Goal: Information Seeking & Learning: Compare options

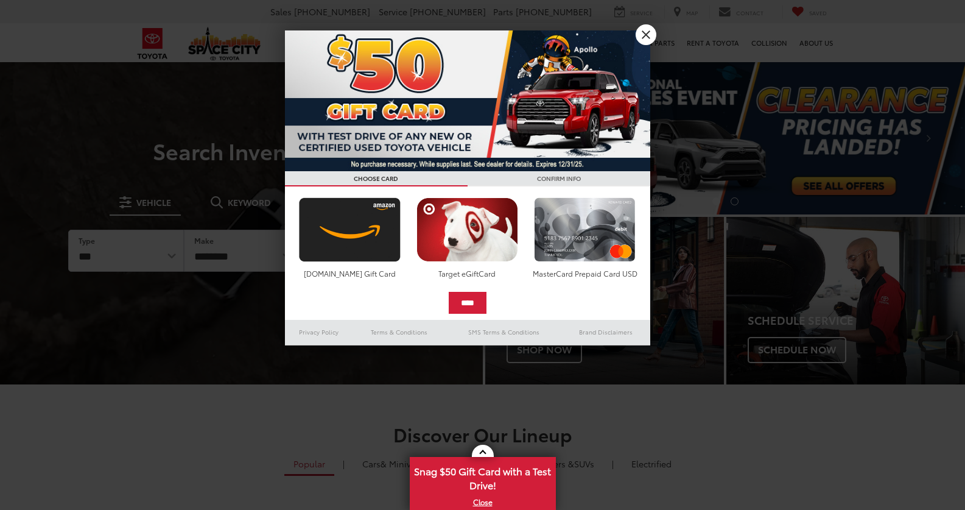
click at [644, 39] on link "X" at bounding box center [646, 34] width 21 height 21
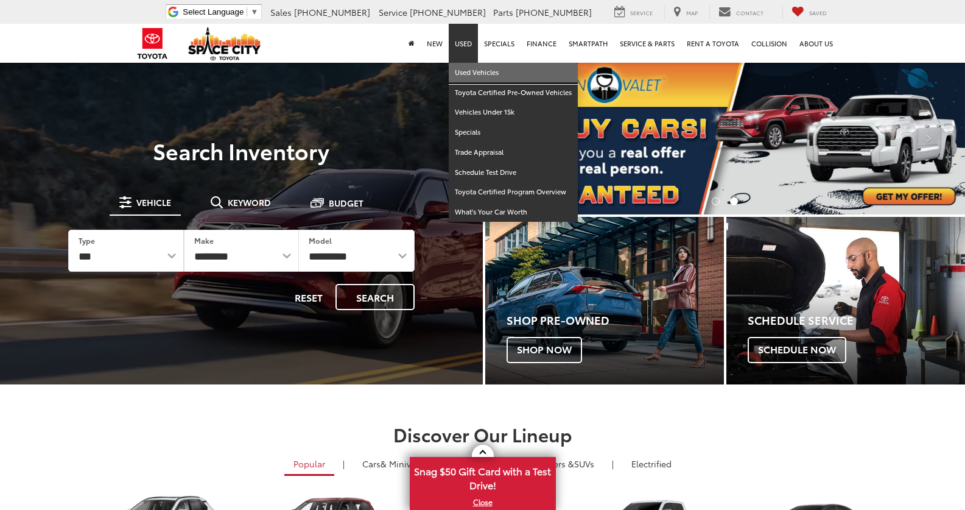
click at [465, 69] on link "Used Vehicles" at bounding box center [513, 73] width 129 height 20
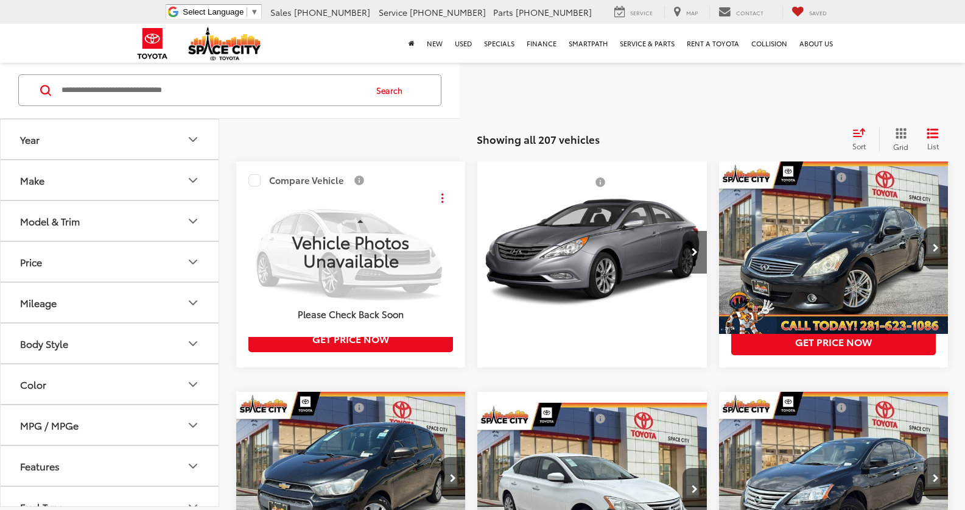
click at [193, 181] on icon "Make" at bounding box center [192, 180] width 7 height 4
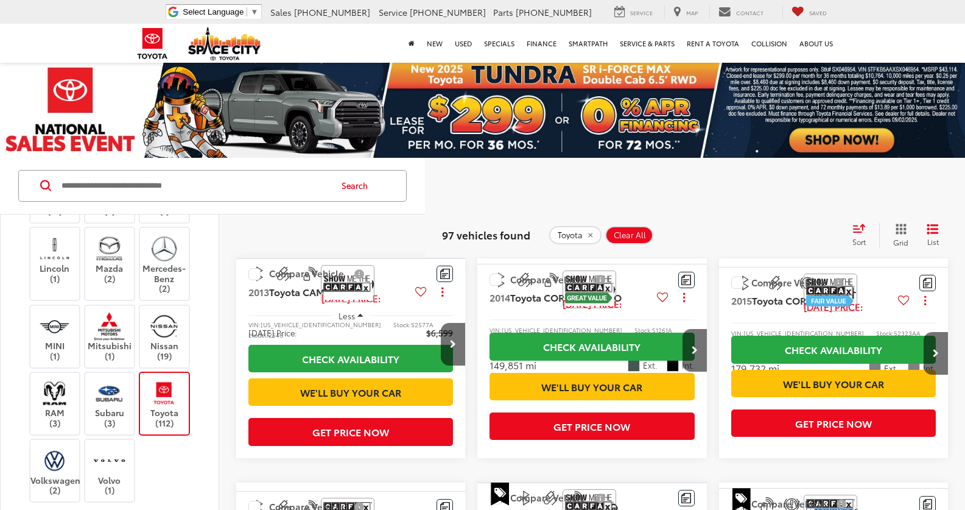
click at [194, 434] on div "Audi (1) BMW (3) Buick (1) Cadillac (3) Chevrolet (9) Chrysler (1) Dodge (2) Fo…" at bounding box center [109, 196] width 189 height 615
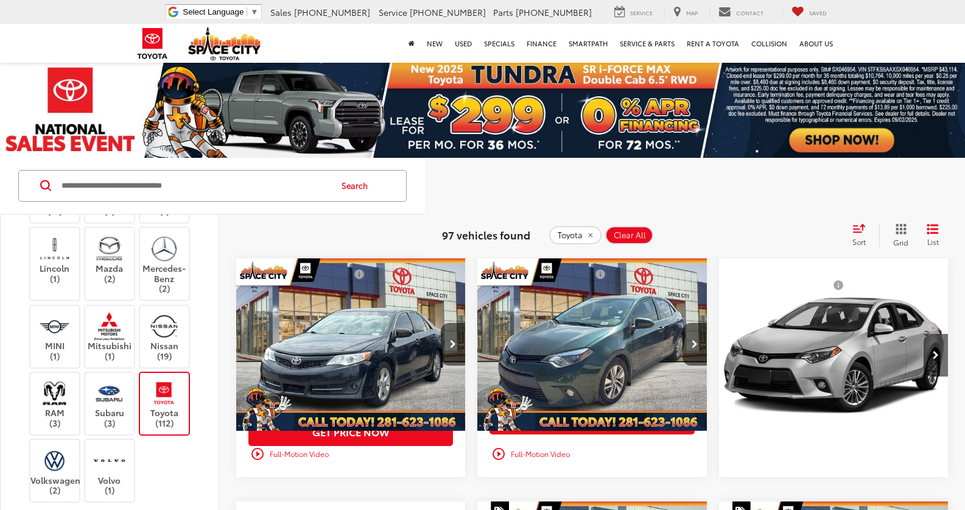
scroll to position [652, 0]
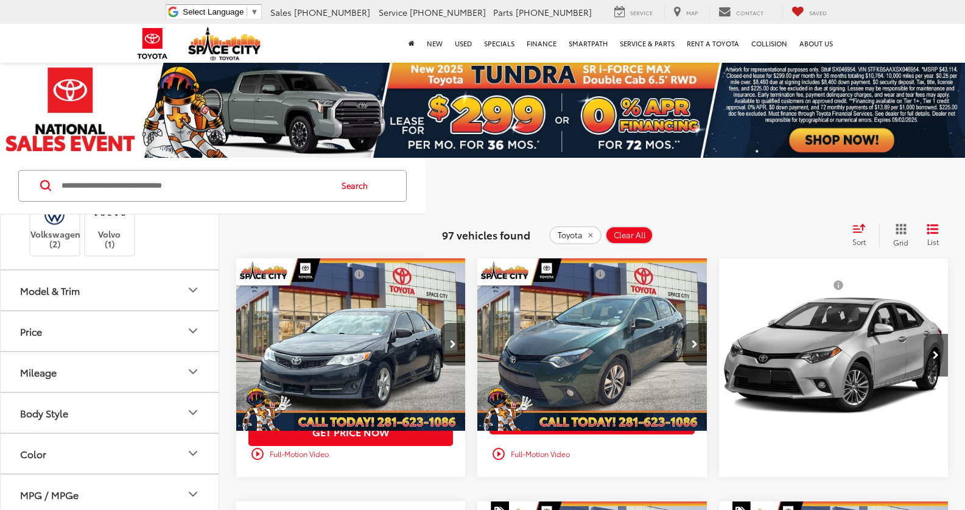
click at [192, 288] on icon "Model & Trim" at bounding box center [192, 290] width 7 height 4
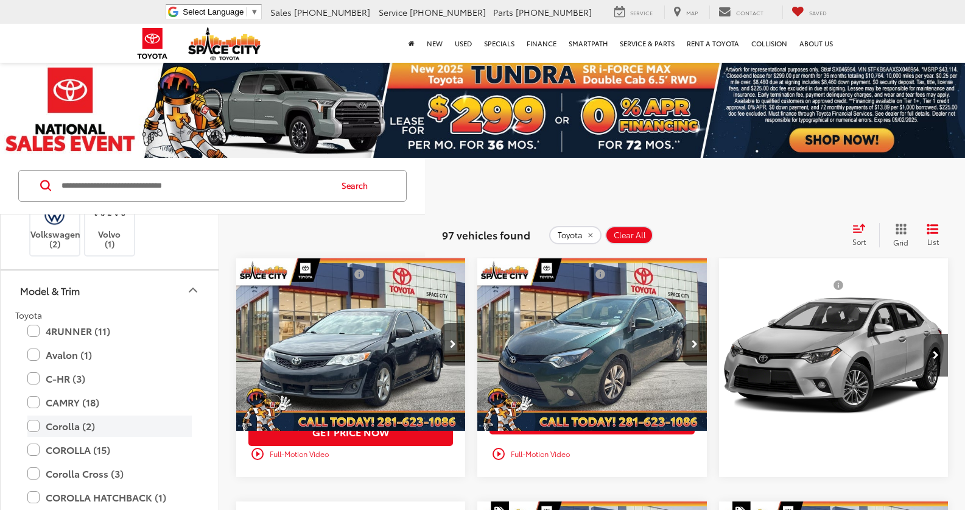
click at [36, 417] on label "Corolla (2)" at bounding box center [109, 425] width 164 height 21
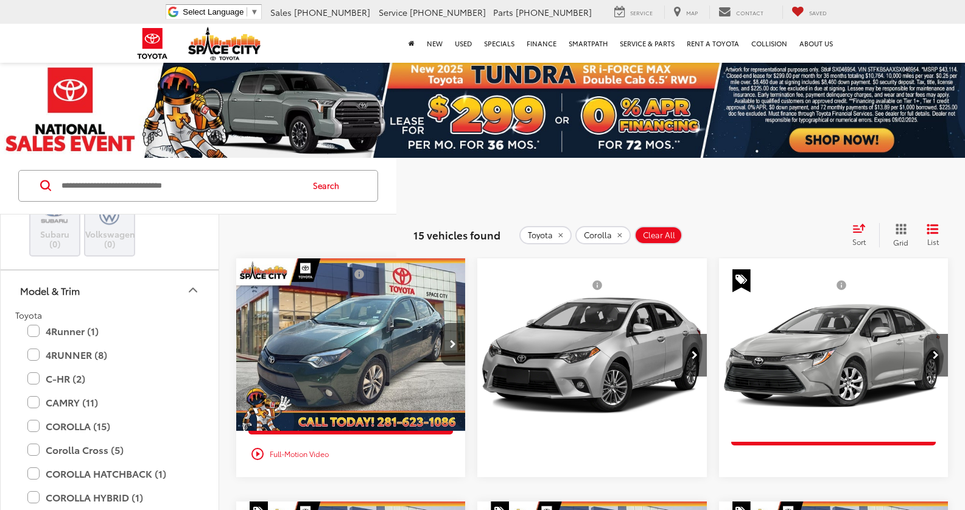
scroll to position [354, 0]
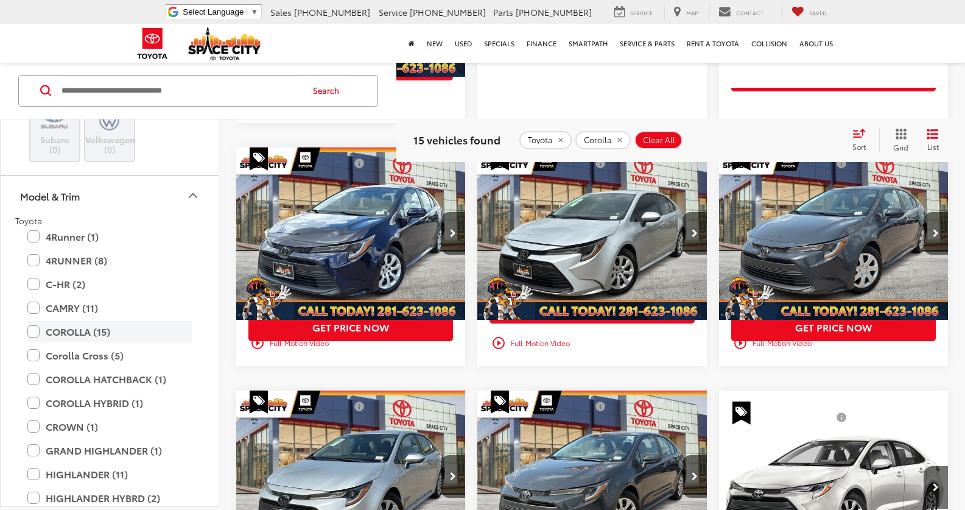
click at [31, 320] on label "COROLLA (15)" at bounding box center [109, 330] width 164 height 21
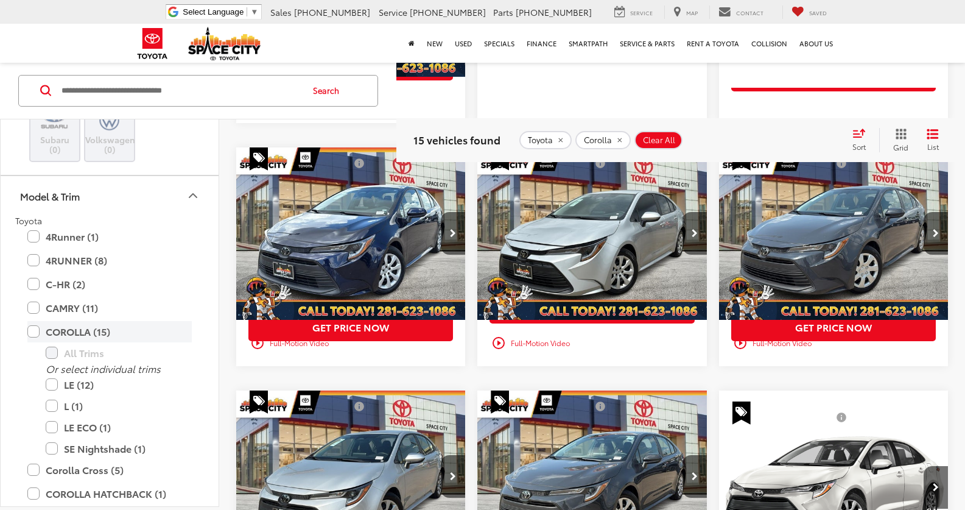
scroll to position [96, 0]
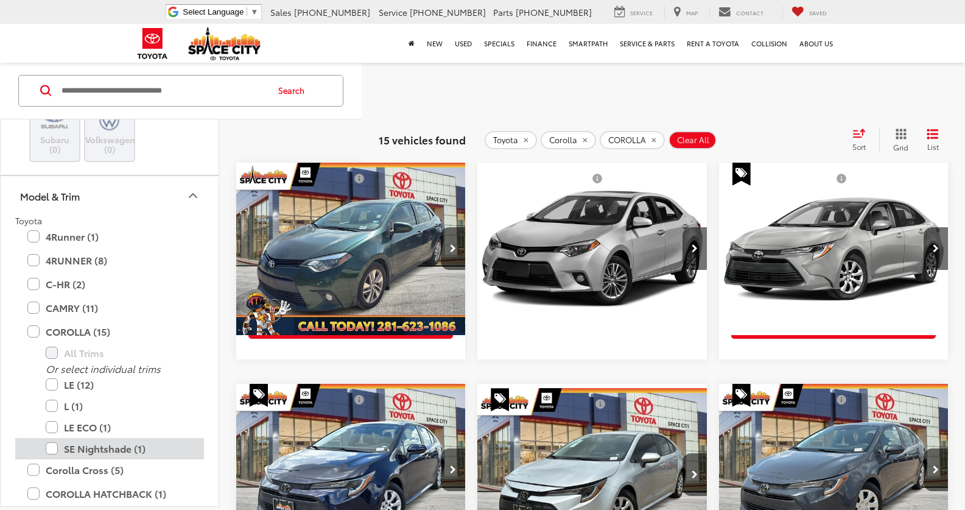
click at [53, 438] on label "SE Nightshade (1)" at bounding box center [119, 447] width 146 height 21
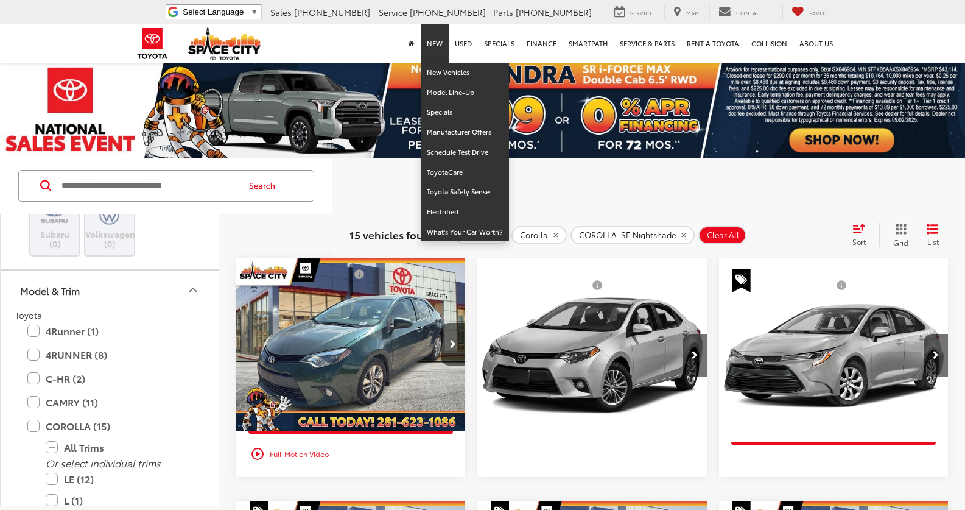
click at [439, 44] on link "New" at bounding box center [435, 43] width 28 height 39
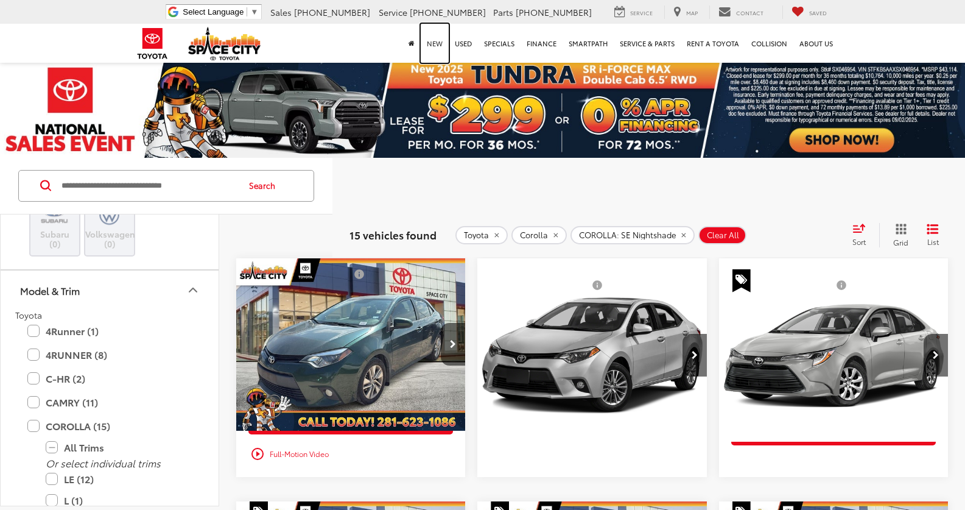
click at [439, 44] on link "New" at bounding box center [435, 43] width 28 height 39
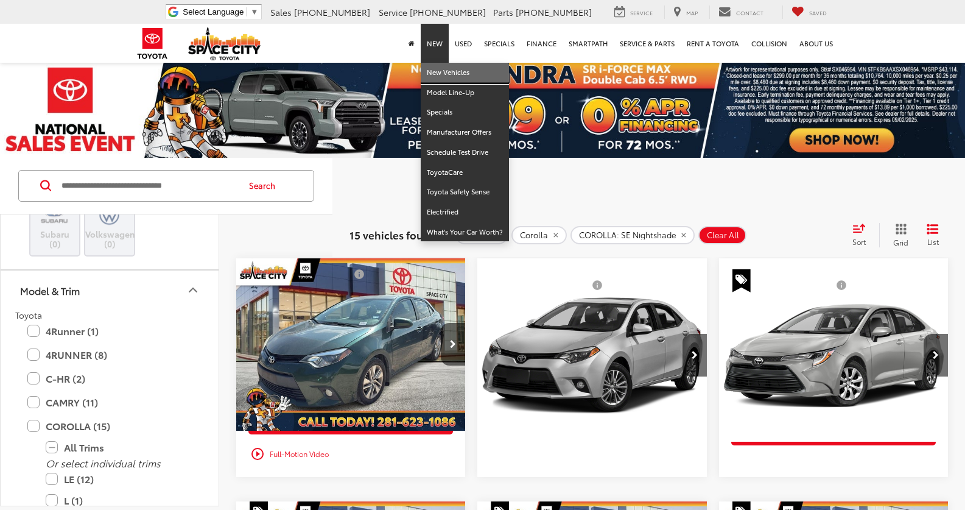
click at [445, 71] on link "New Vehicles" at bounding box center [465, 73] width 88 height 20
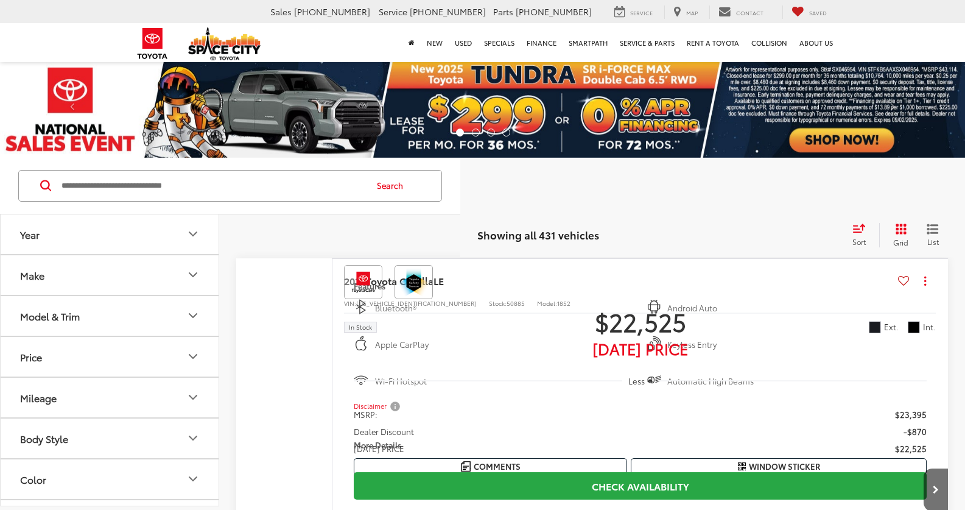
click at [192, 316] on icon "Model & Trim" at bounding box center [192, 316] width 7 height 4
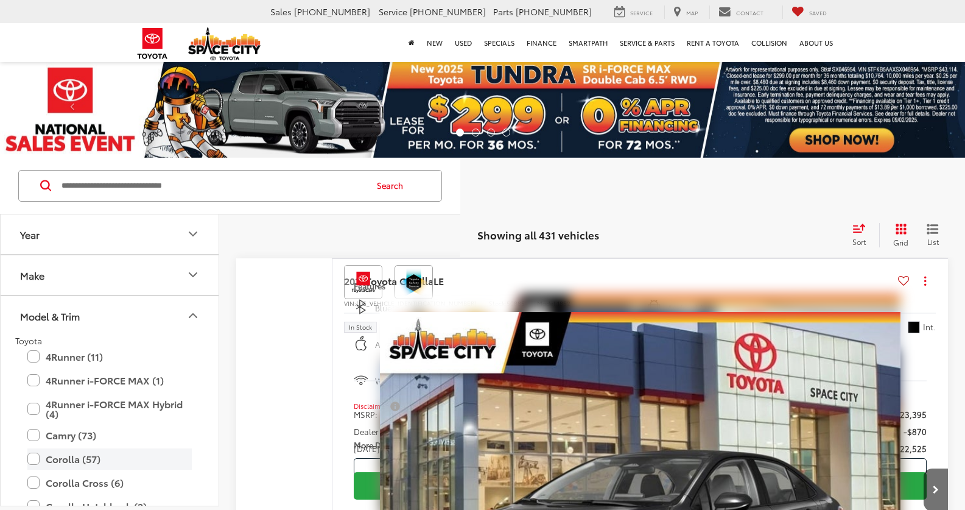
click at [35, 457] on label "Corolla (57)" at bounding box center [109, 458] width 164 height 21
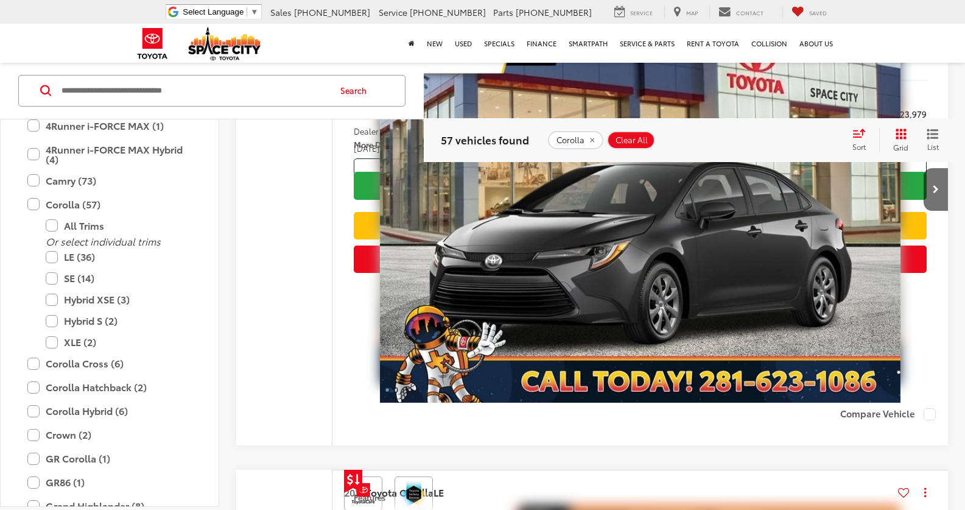
scroll to position [1557, 0]
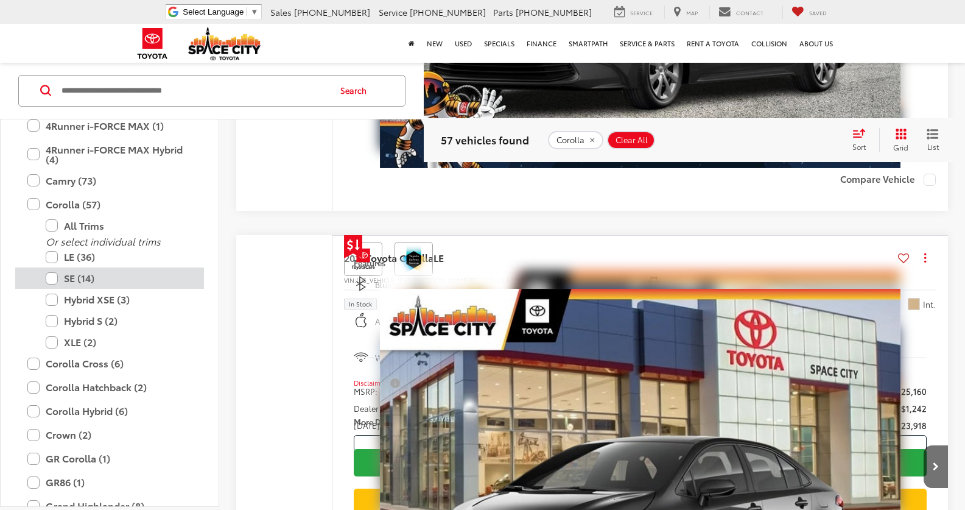
click at [55, 282] on label "SE (14)" at bounding box center [119, 277] width 146 height 21
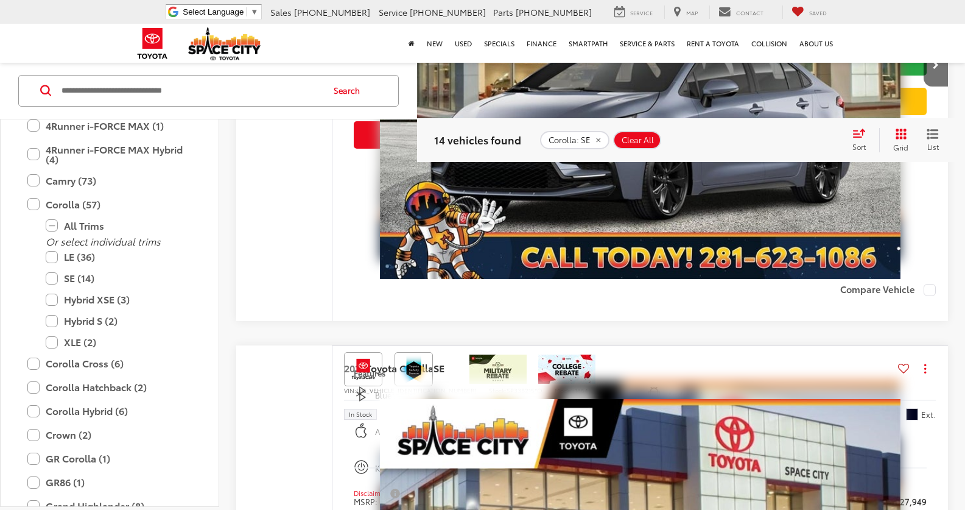
scroll to position [2756, 0]
